Goal: Task Accomplishment & Management: Manage account settings

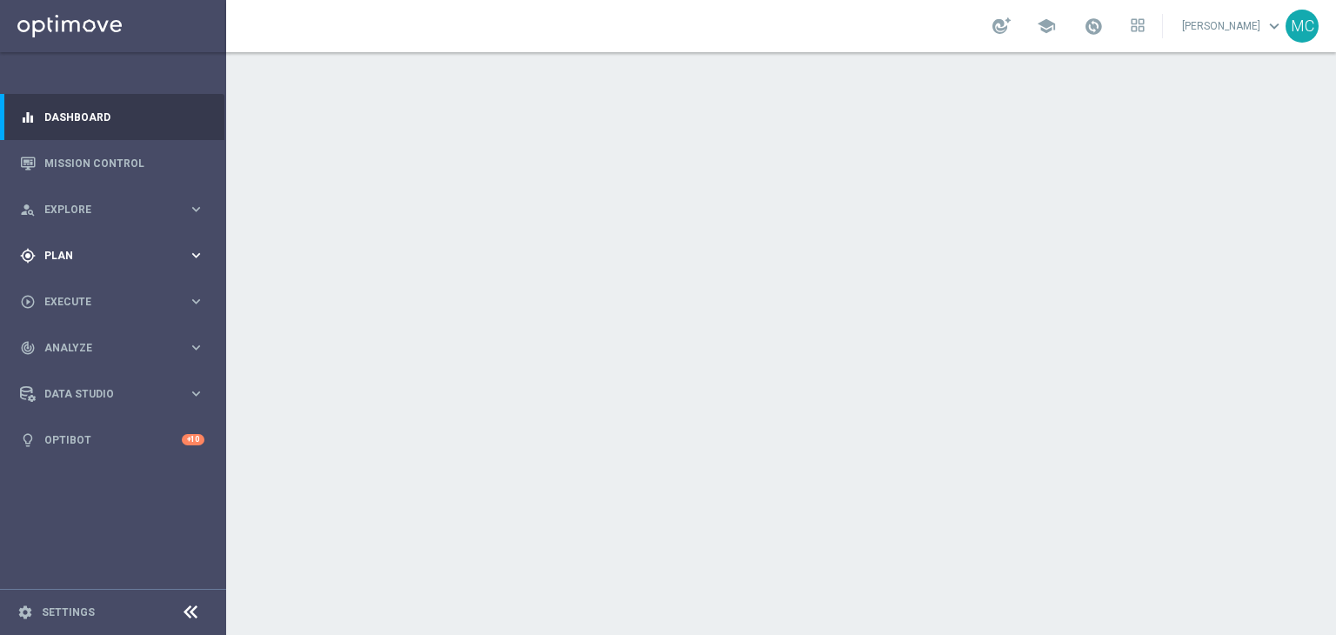
click at [184, 249] on div "gps_fixed Plan" at bounding box center [104, 256] width 168 height 16
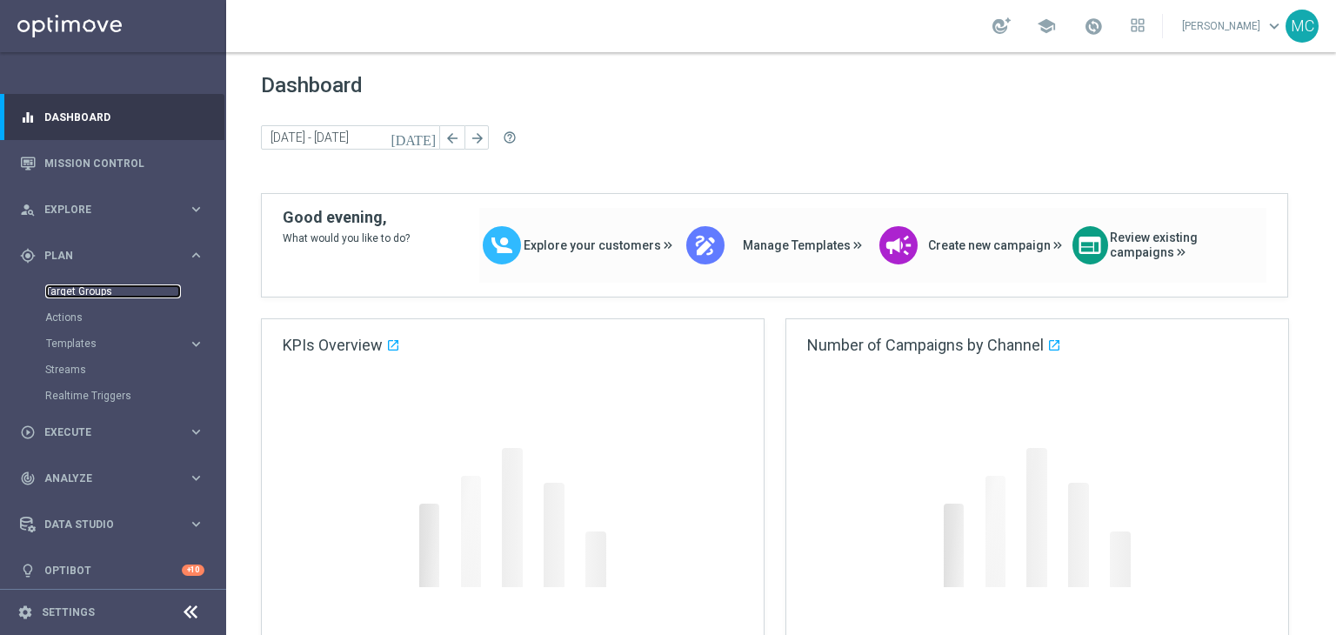
click at [101, 290] on link "Target Groups" at bounding box center [113, 291] width 136 height 14
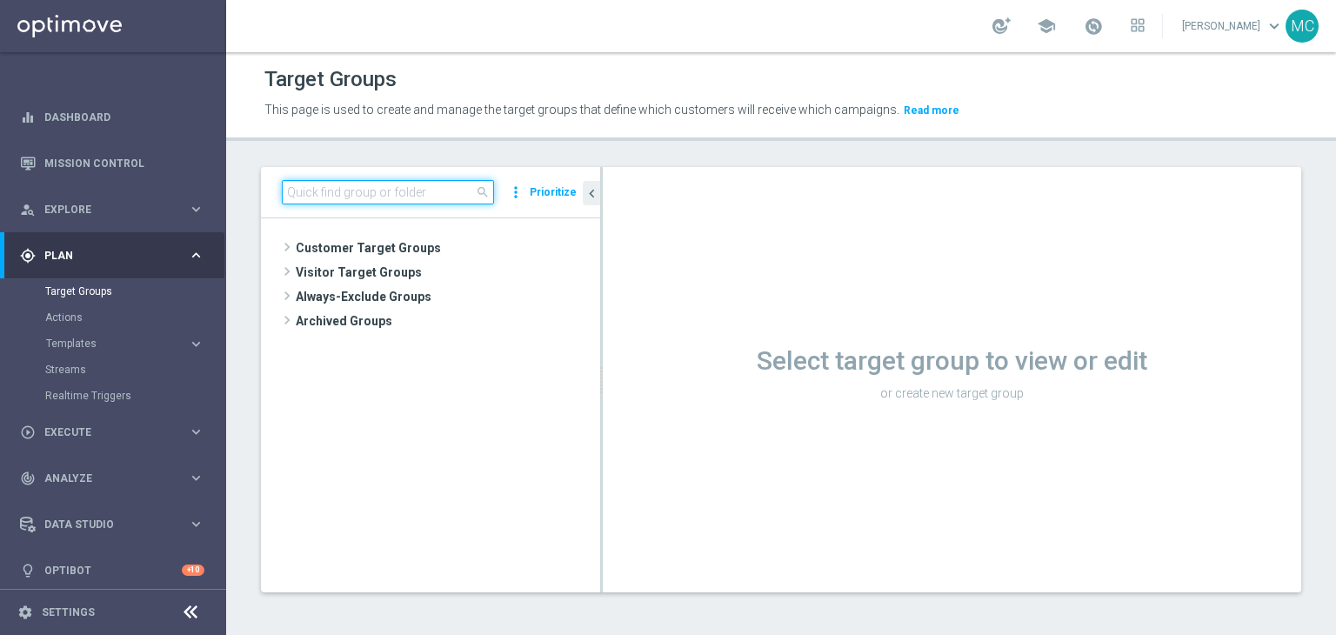
click at [390, 191] on input at bounding box center [388, 192] width 212 height 24
paste input "Churn 0-12M Talent + Master Low ggr nb > 10 lftime NO NWL TOP 10k"
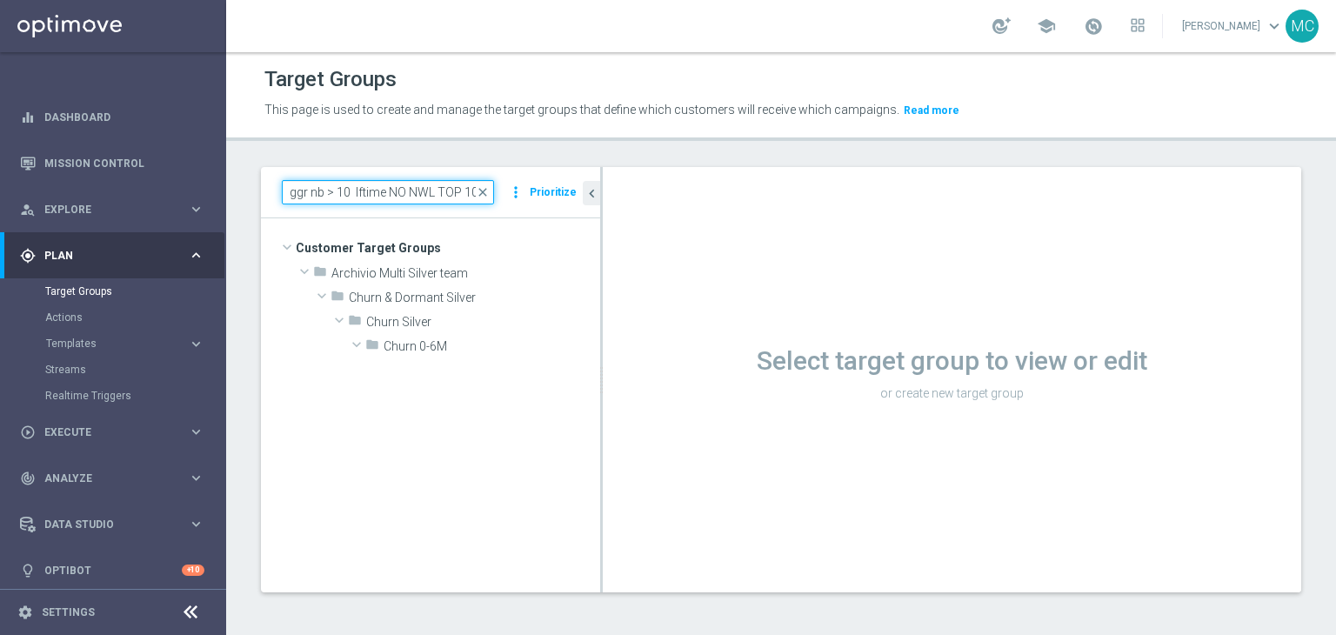
type input "Churn 0-12M Talent + Master Low ggr nb > 10 lftime NO NWL TOP 10k"
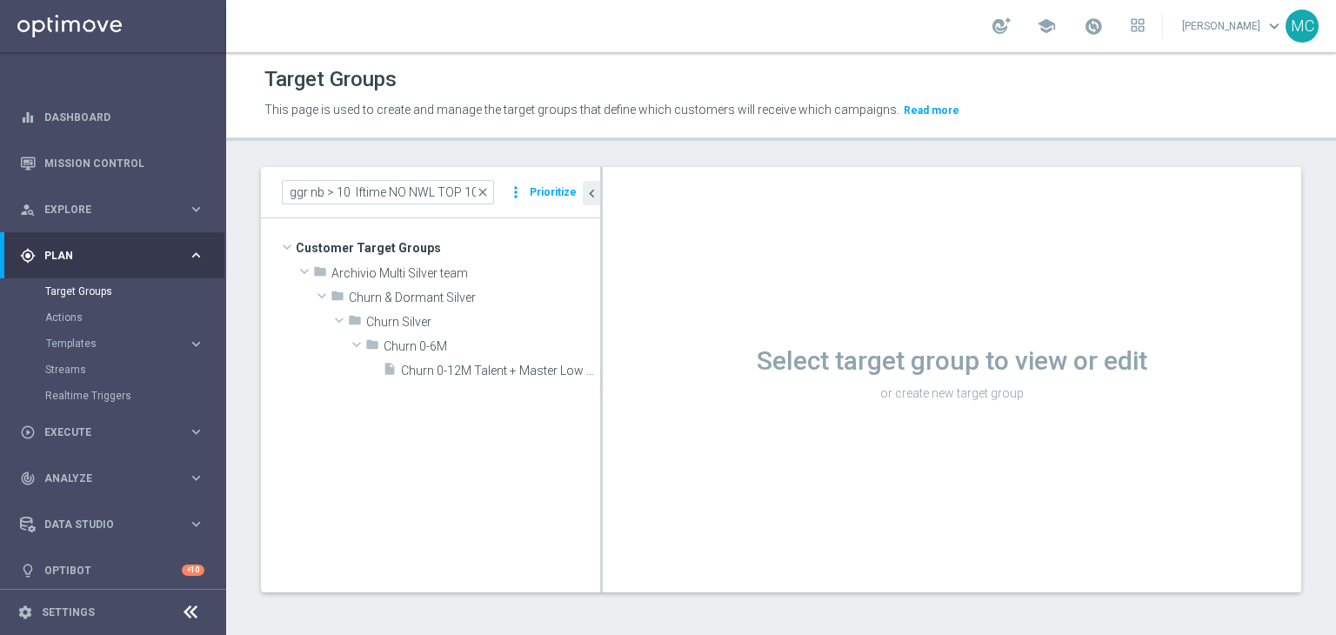
click at [453, 148] on div "Target Groups This page is used to create and manage the target groups that def…" at bounding box center [781, 343] width 1110 height 583
click at [493, 370] on span "Churn 0-12M Talent + Master Low ggr nb > 10 lftime NO NWL TOP 10k" at bounding box center [481, 371] width 160 height 15
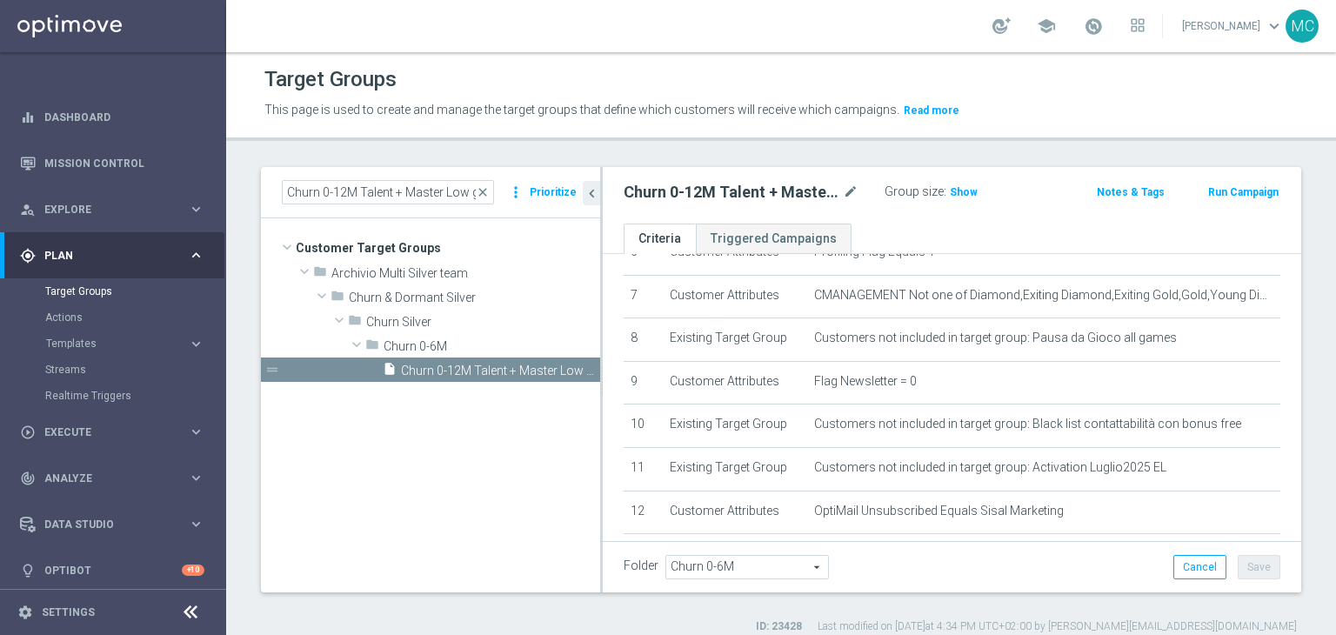
scroll to position [308, 0]
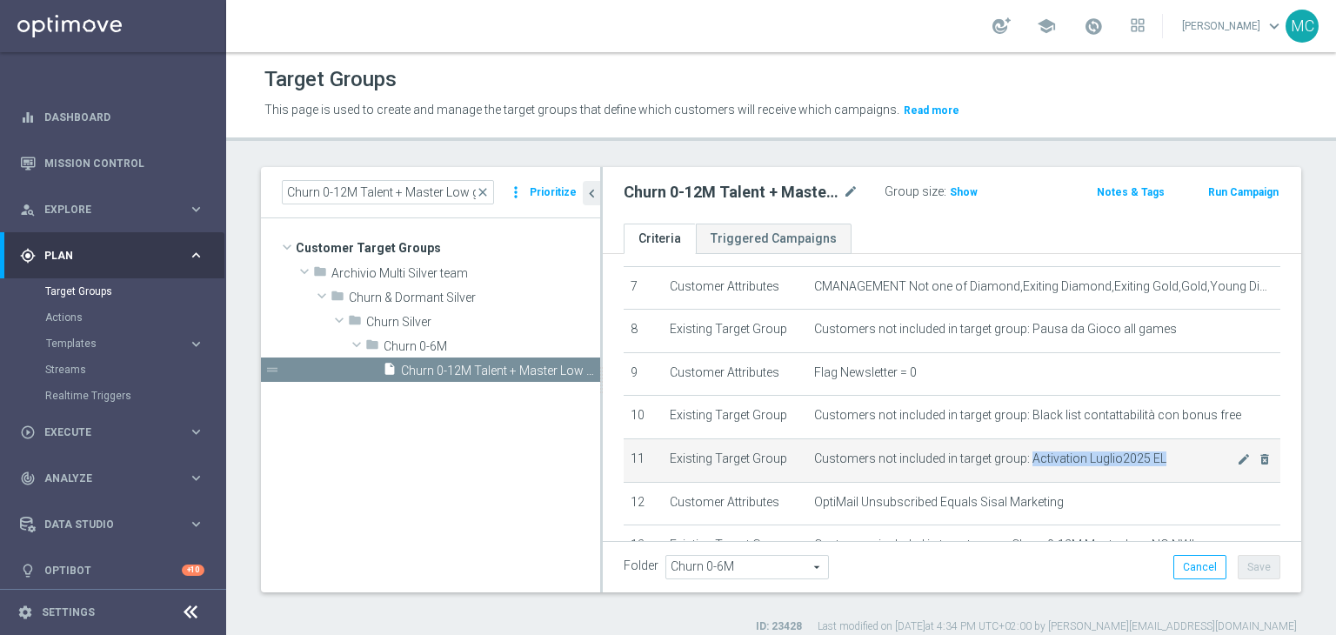
drag, startPoint x: 1020, startPoint y: 451, endPoint x: 1150, endPoint y: 450, distance: 129.6
click at [1150, 451] on span "Customers not included in target group: Activation Luglio2025 EL" at bounding box center [1025, 458] width 422 height 15
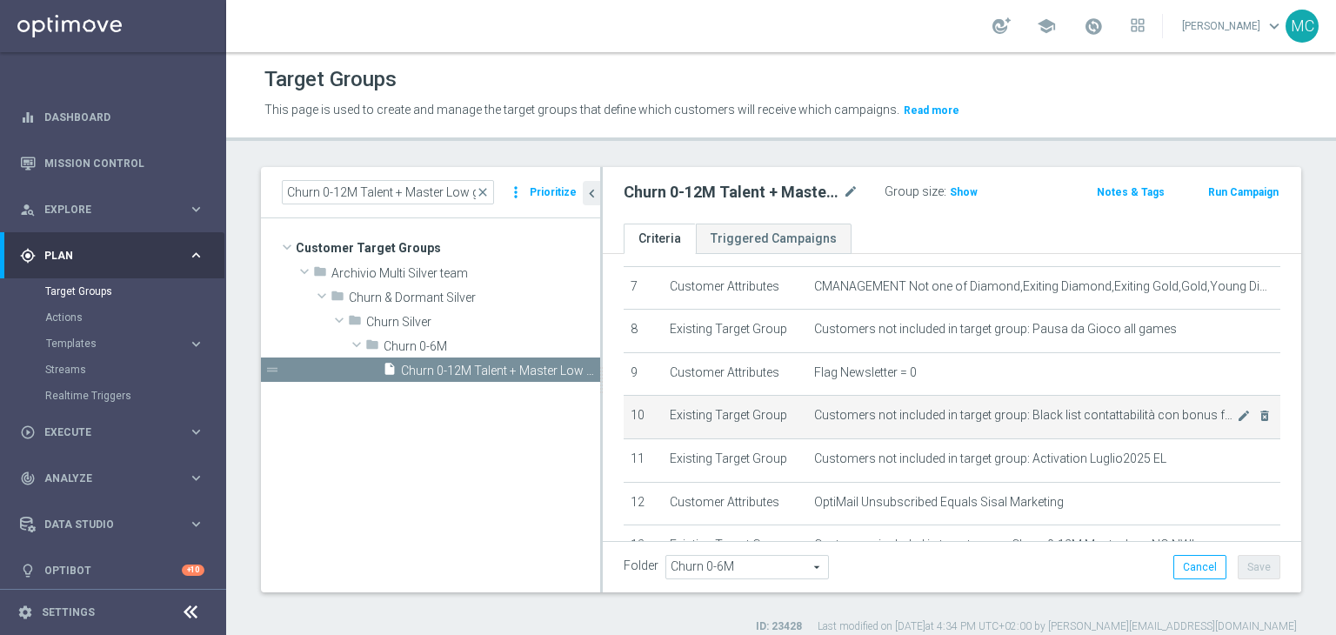
click at [1085, 397] on td "Customers not included in target group: Black list contattabilità con bonus fre…" at bounding box center [1043, 417] width 473 height 43
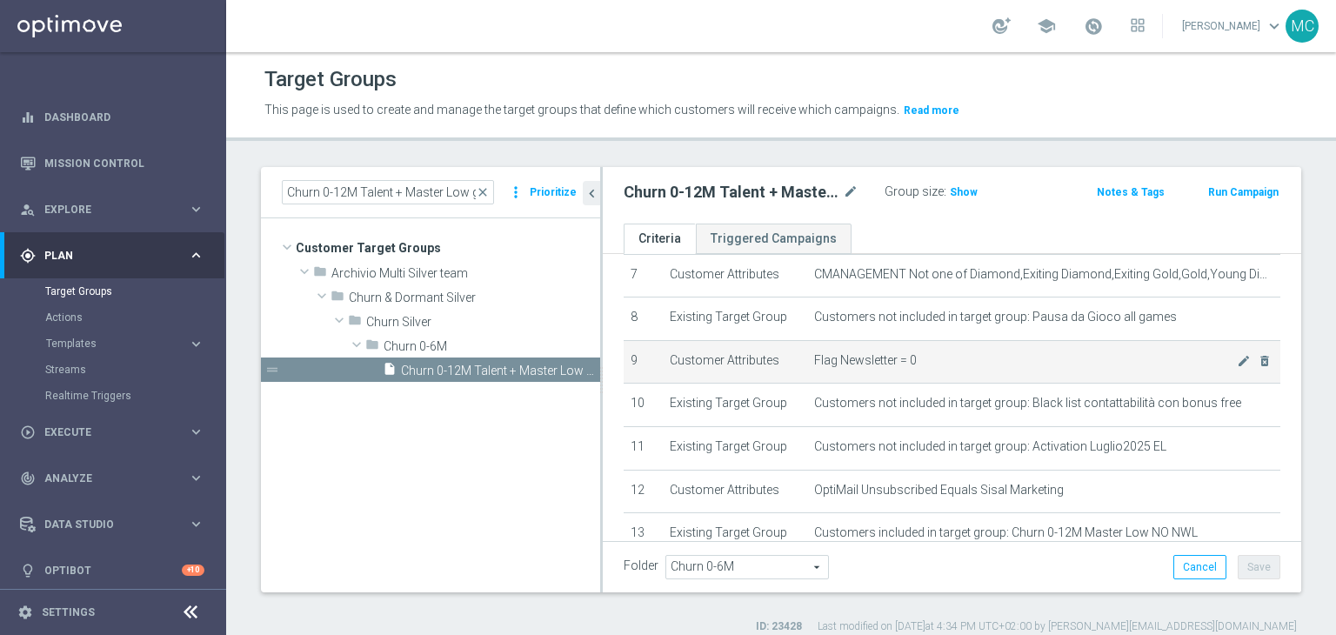
scroll to position [320, 0]
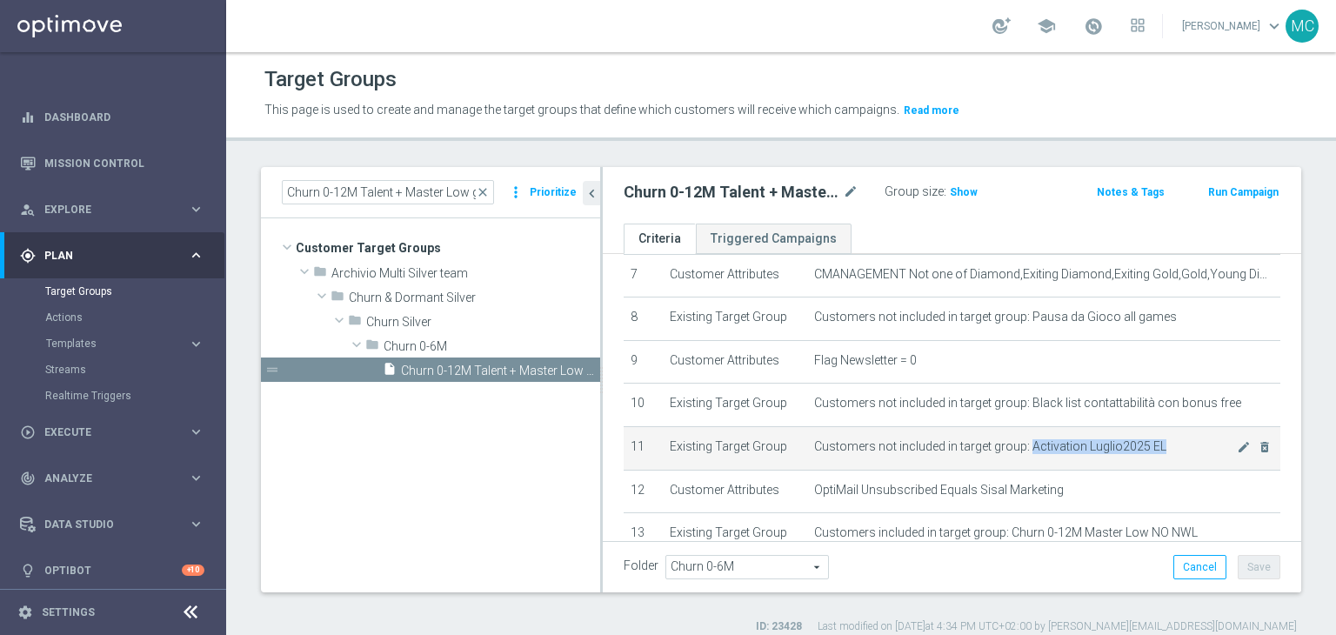
drag, startPoint x: 1023, startPoint y: 437, endPoint x: 1150, endPoint y: 439, distance: 127.0
click at [1150, 439] on span "Customers not included in target group: Activation Luglio2025 EL" at bounding box center [1025, 446] width 422 height 15
click at [1137, 443] on span "Customers not included in target group: Activation Luglio2025 EL" at bounding box center [1025, 446] width 422 height 15
